Goal: Information Seeking & Learning: Learn about a topic

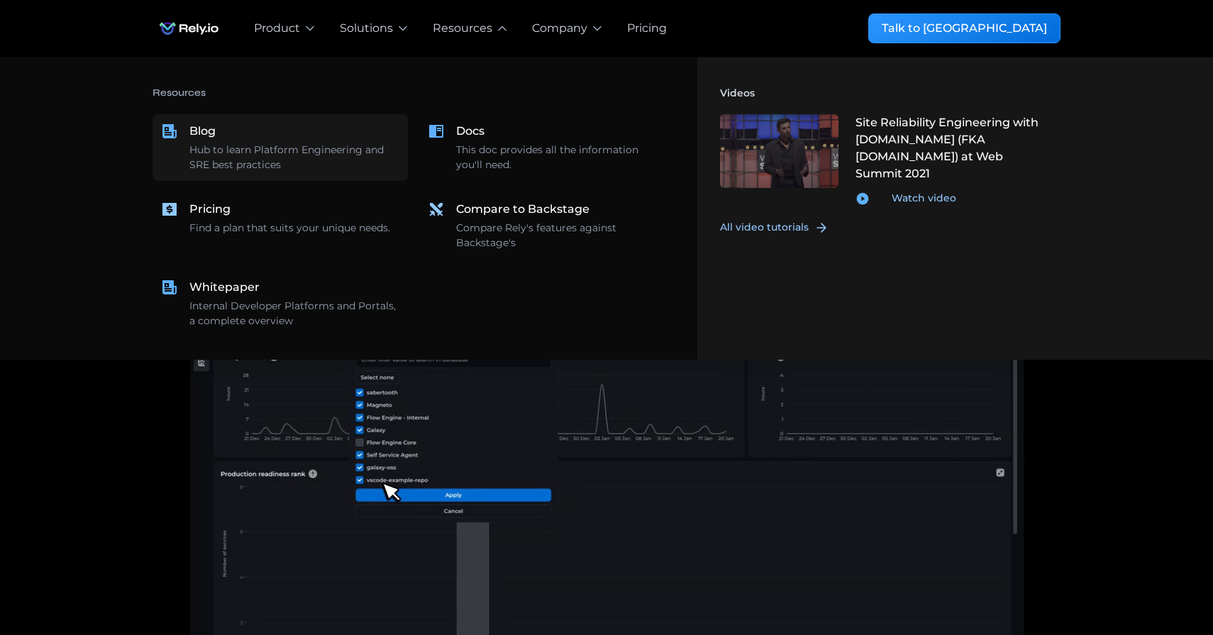
click at [318, 136] on div "Blog Hub to learn Platform Engineering and SRE best practices" at bounding box center [294, 148] width 210 height 50
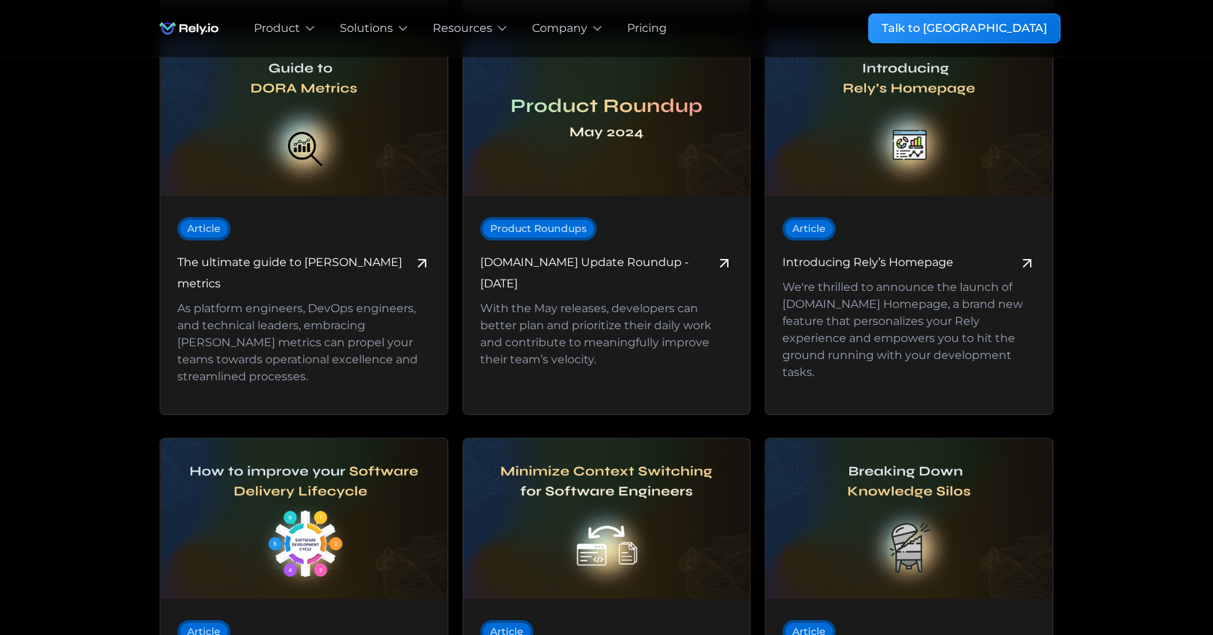
scroll to position [3335, 0]
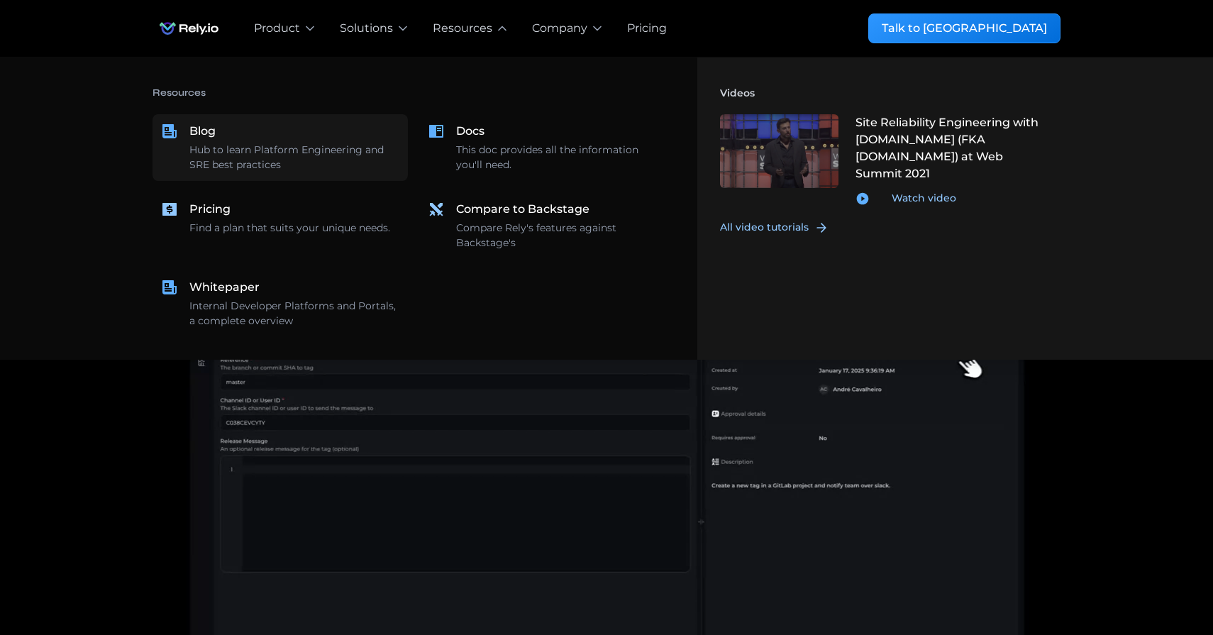
click at [364, 135] on div "Blog Hub to learn Platform Engineering and SRE best practices" at bounding box center [294, 148] width 210 height 50
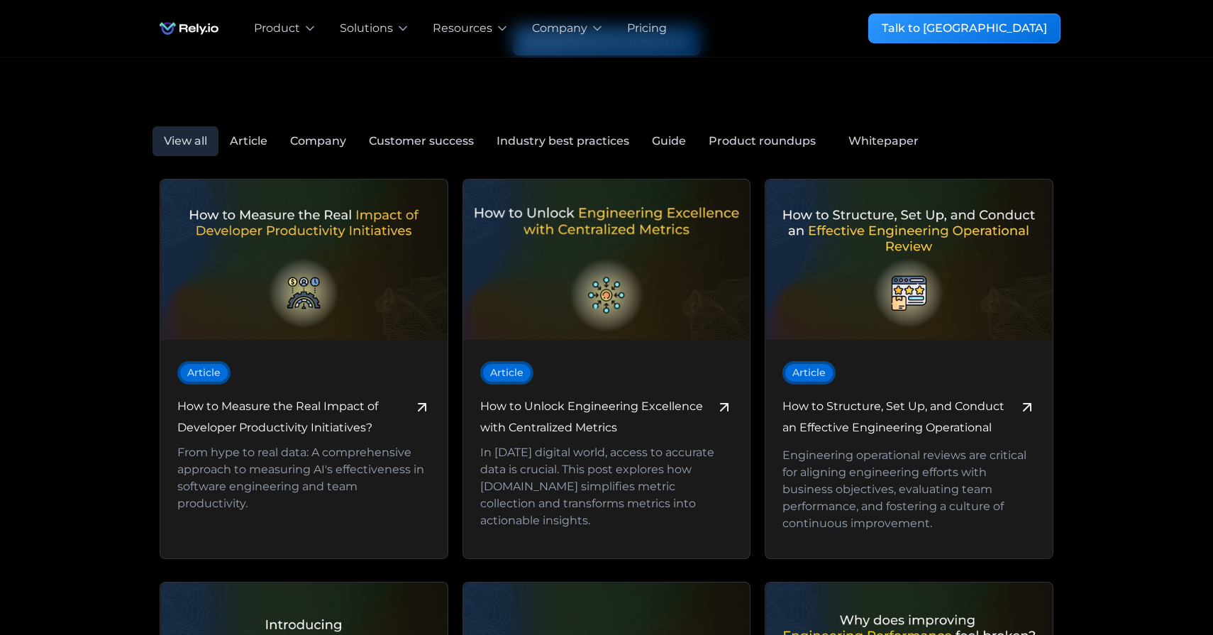
scroll to position [565, 0]
